Goal: Task Accomplishment & Management: Use online tool/utility

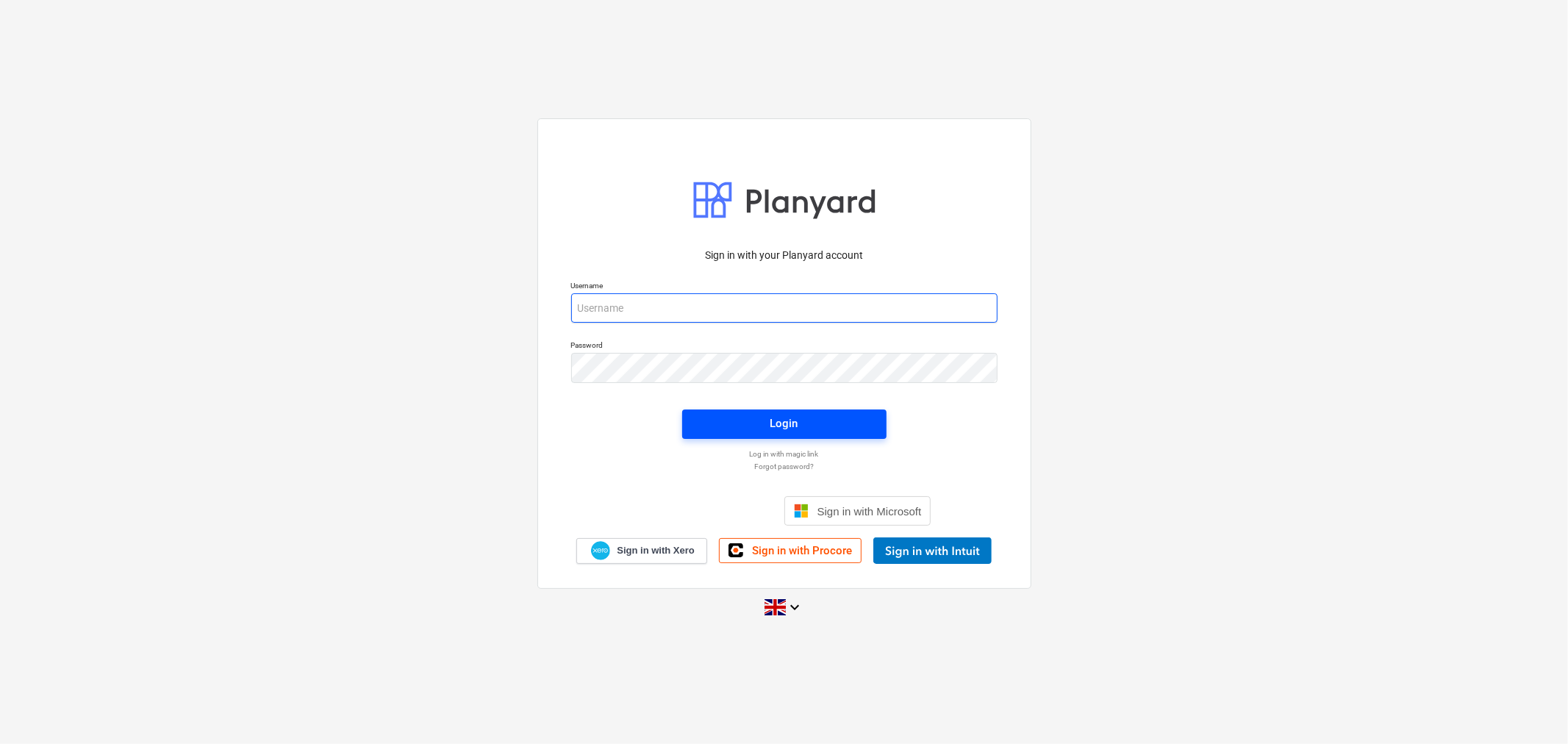
type input "[EMAIL_ADDRESS][DOMAIN_NAME]"
click at [831, 411] on button "Login" at bounding box center [784, 424] width 204 height 30
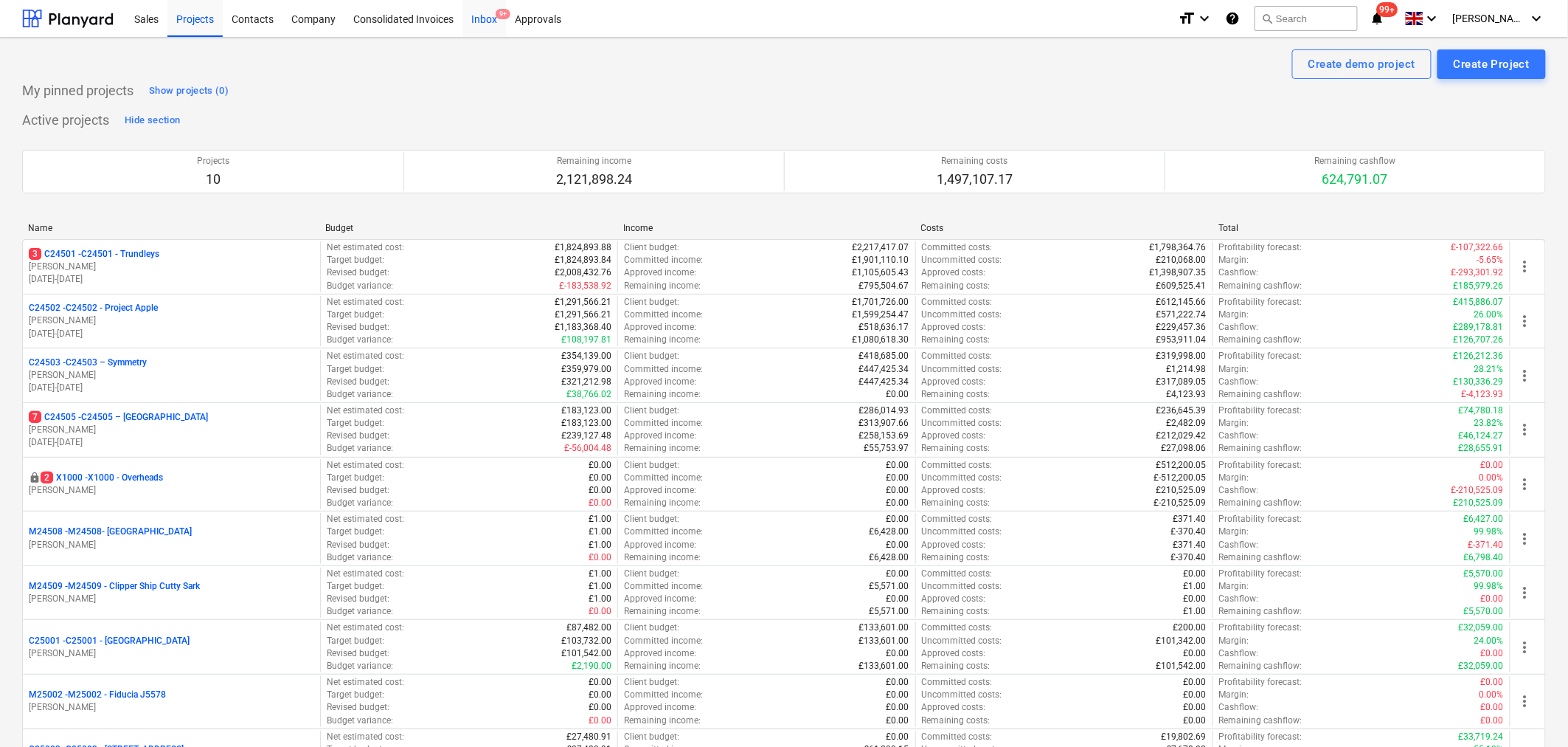
click at [487, 17] on div "Inbox 9+" at bounding box center [484, 18] width 44 height 37
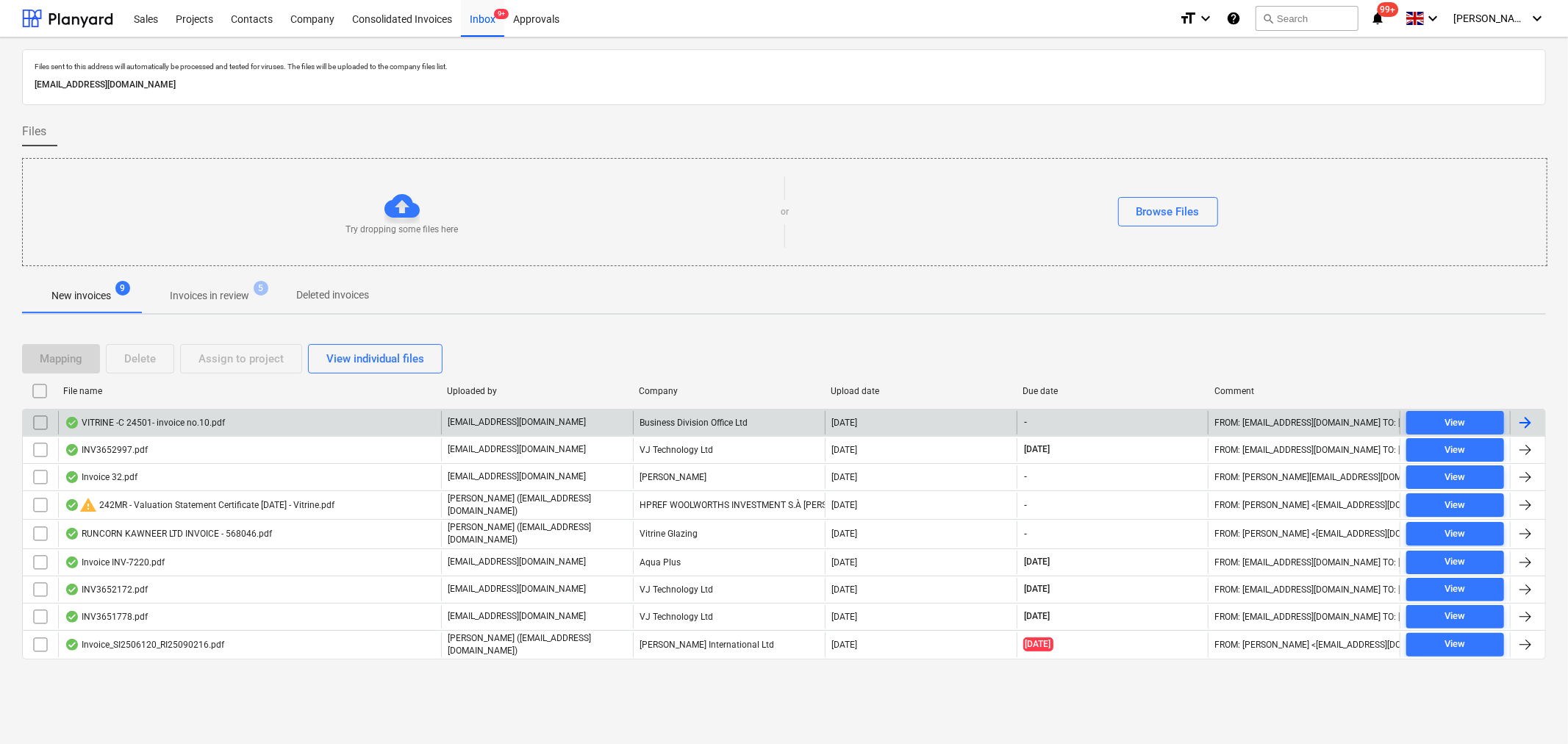
click at [211, 414] on div "VITRINE -C 24501- invoice no.10.pdf" at bounding box center [250, 422] width 383 height 23
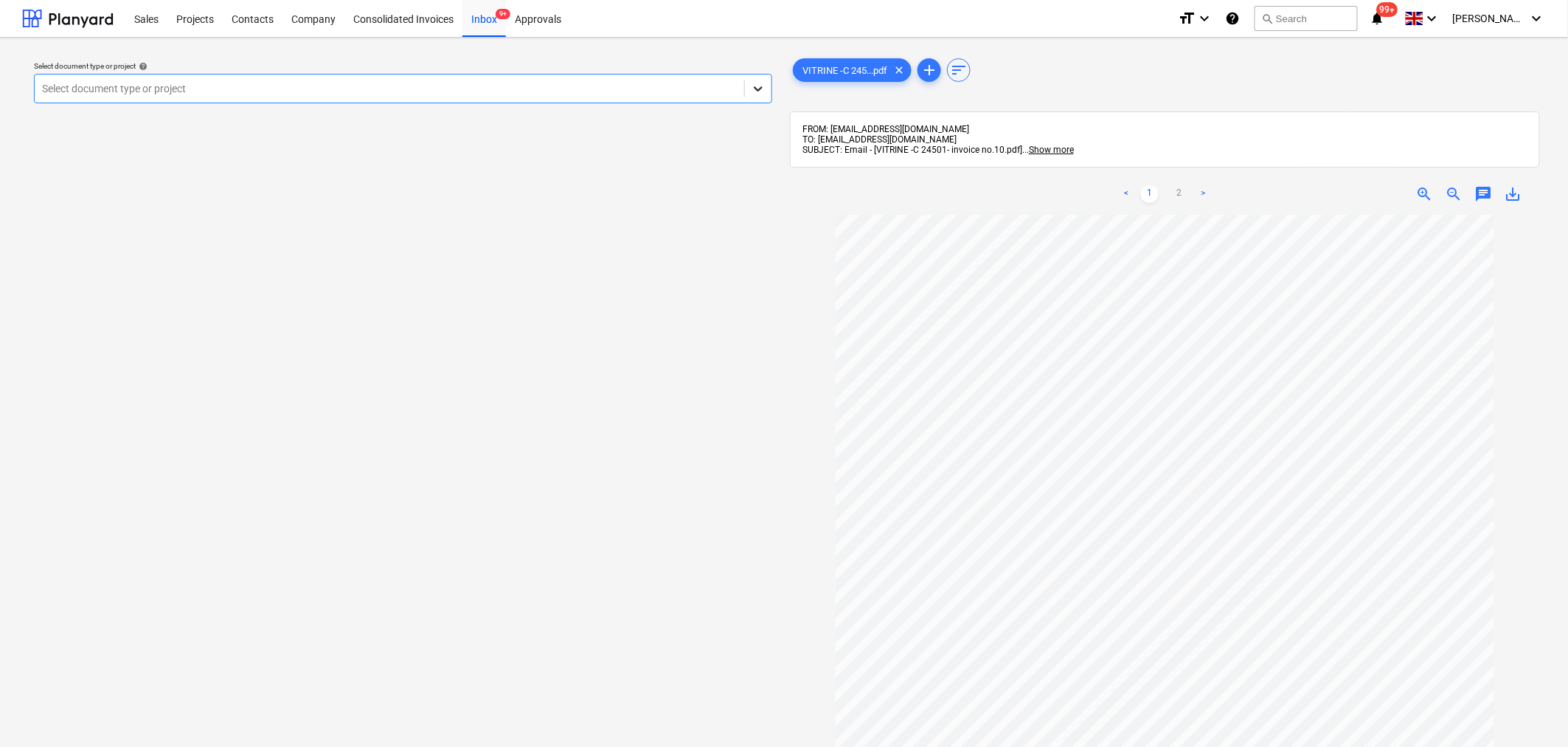
click at [762, 93] on icon at bounding box center [757, 88] width 15 height 15
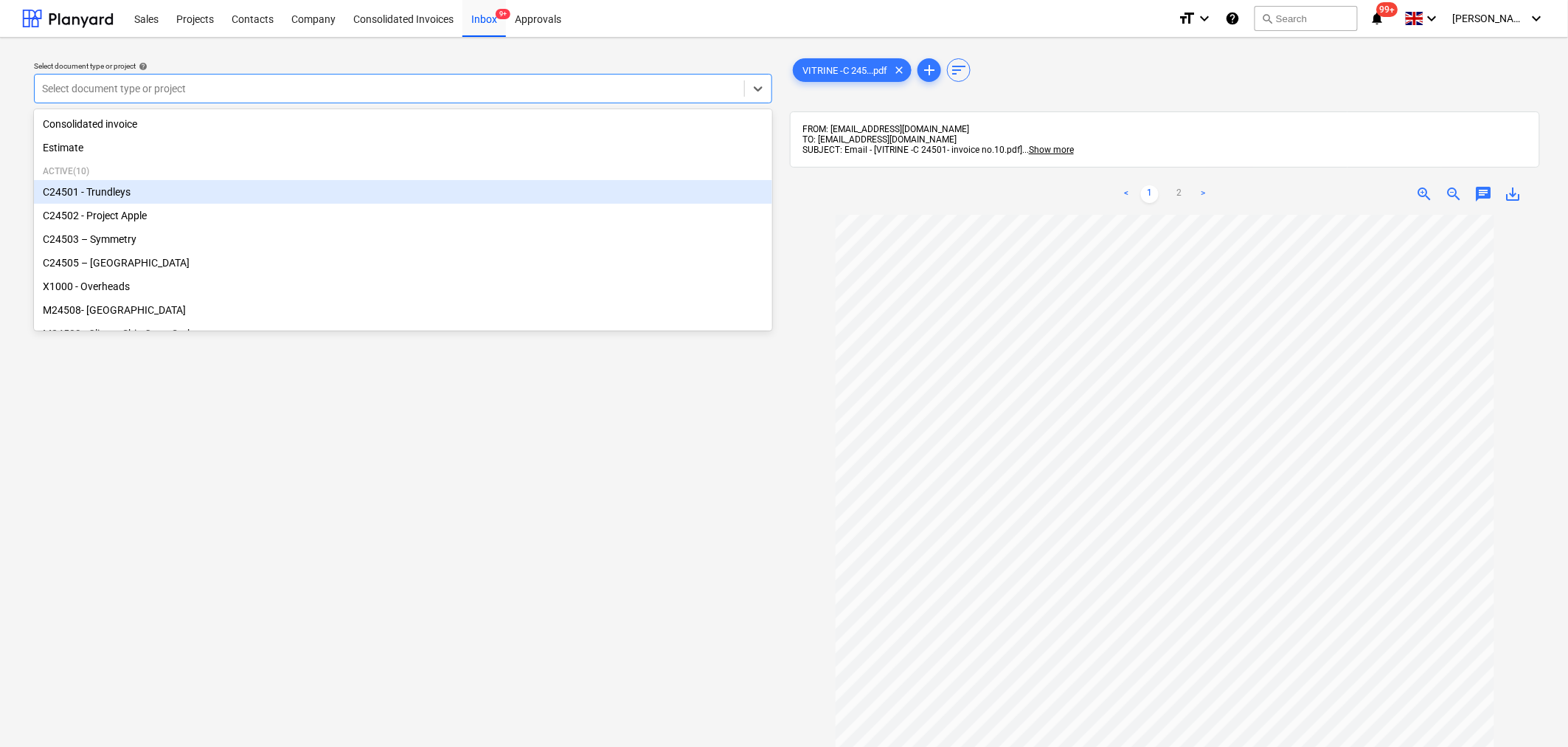
click at [559, 195] on div "C24501 - Trundleys" at bounding box center [403, 192] width 738 height 23
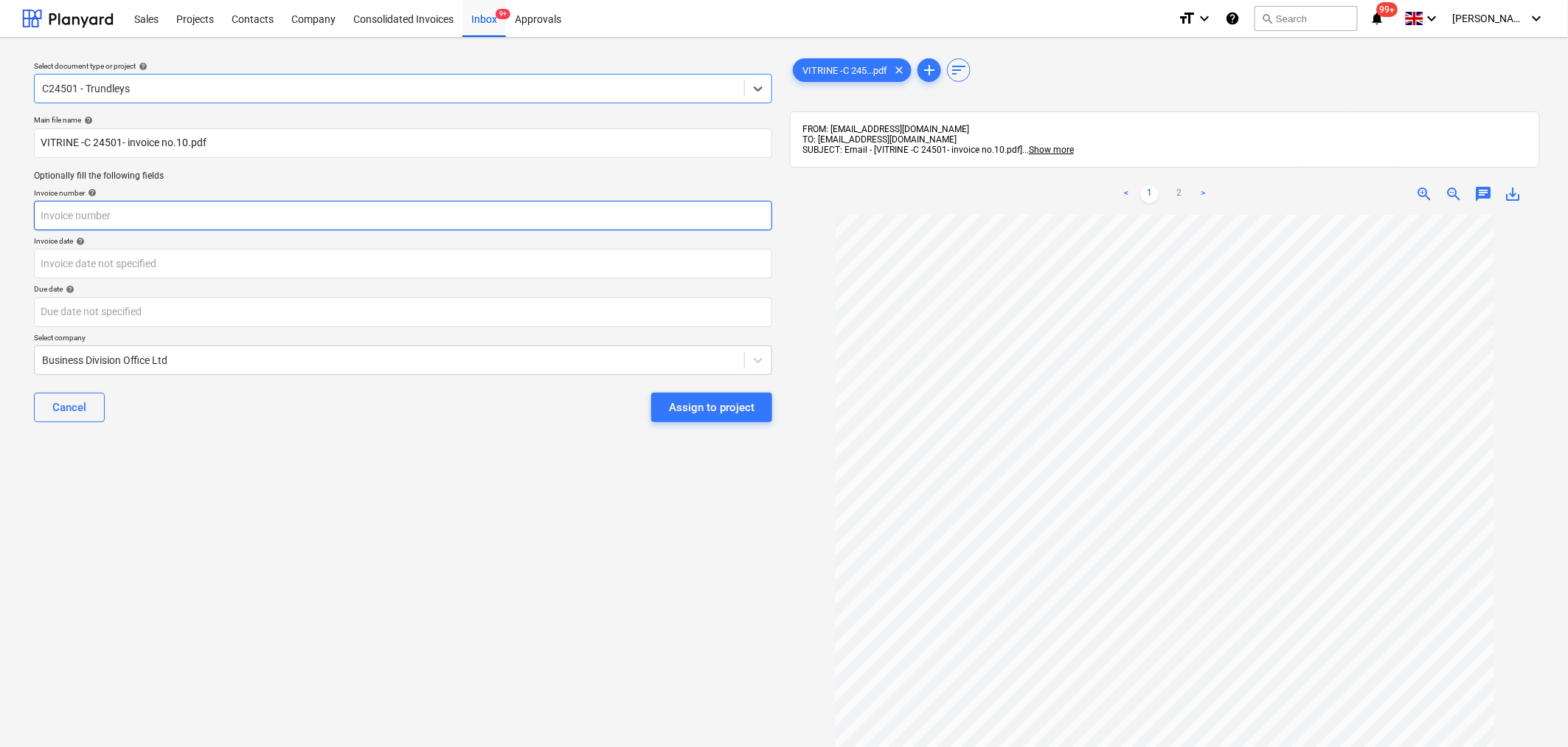
click at [728, 212] on input "text" at bounding box center [403, 215] width 738 height 30
type input "10"
